Goal: Task Accomplishment & Management: Use online tool/utility

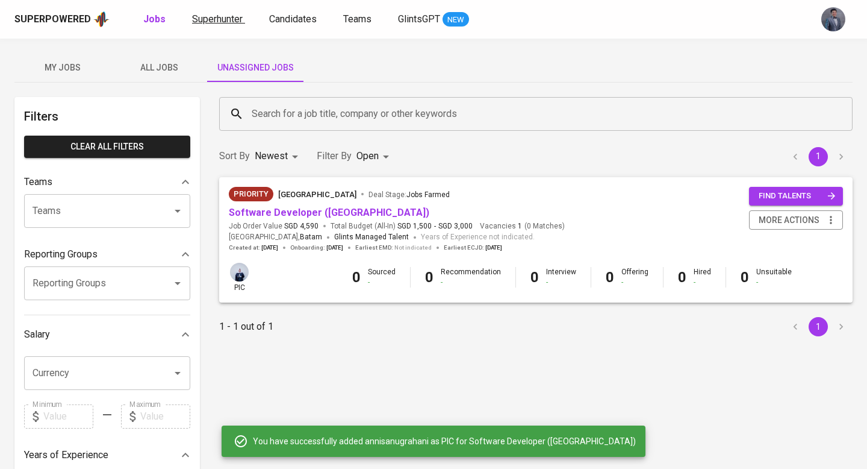
click at [205, 16] on span "Superhunter" at bounding box center [217, 18] width 51 height 11
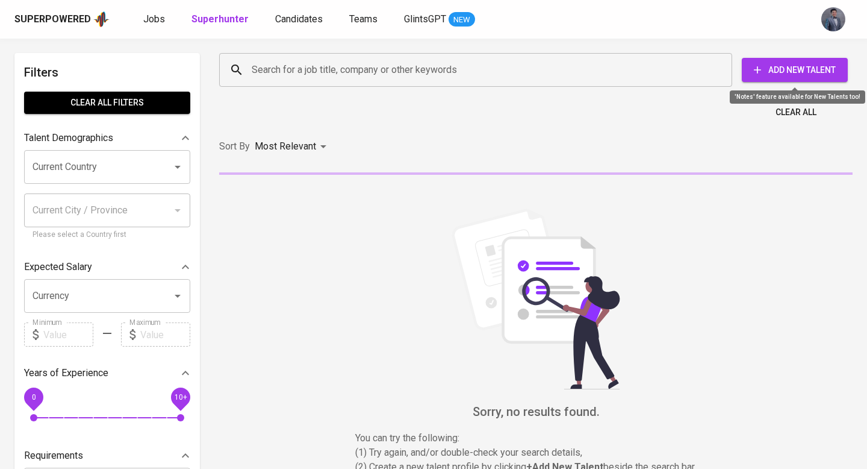
click at [758, 66] on icon "button" at bounding box center [758, 70] width 12 height 12
